Goal: Task Accomplishment & Management: Manage account settings

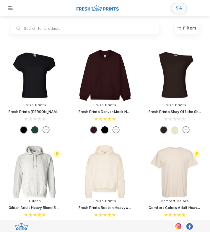
scroll to position [0, 0]
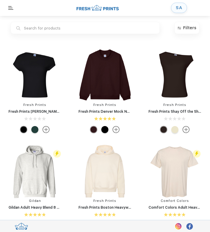
click at [189, 8] on div "SA" at bounding box center [105, 8] width 210 height 16
click at [184, 8] on link "SA" at bounding box center [179, 8] width 16 height 10
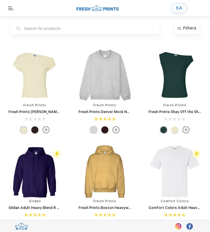
scroll to position [0, 0]
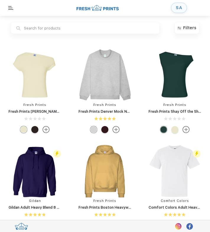
click at [181, 8] on div "SA" at bounding box center [179, 7] width 7 height 5
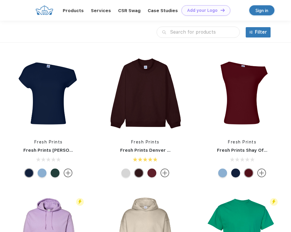
scroll to position [0, 0]
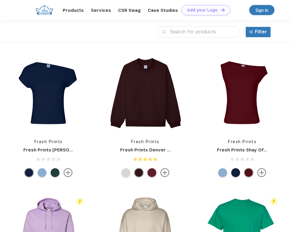
click at [262, 9] on div "Sign in" at bounding box center [261, 10] width 13 height 7
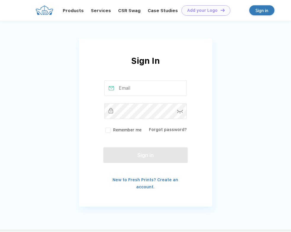
click at [262, 9] on div "Sign in" at bounding box center [261, 10] width 13 height 7
click at [130, 85] on input "text" at bounding box center [145, 88] width 82 height 16
type input "[EMAIL_ADDRESS][DOMAIN_NAME]"
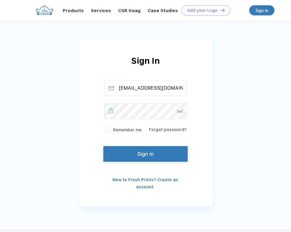
click at [141, 157] on button "Sign in" at bounding box center [145, 154] width 84 height 16
